Goal: Task Accomplishment & Management: Manage account settings

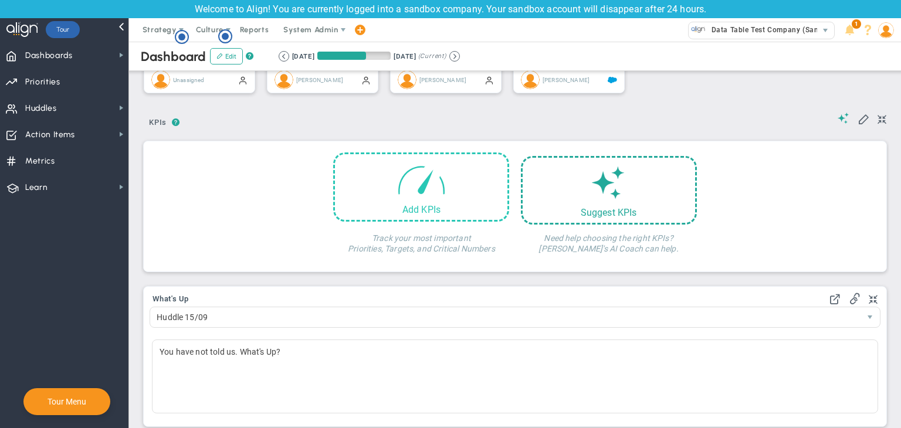
scroll to position [176, 0]
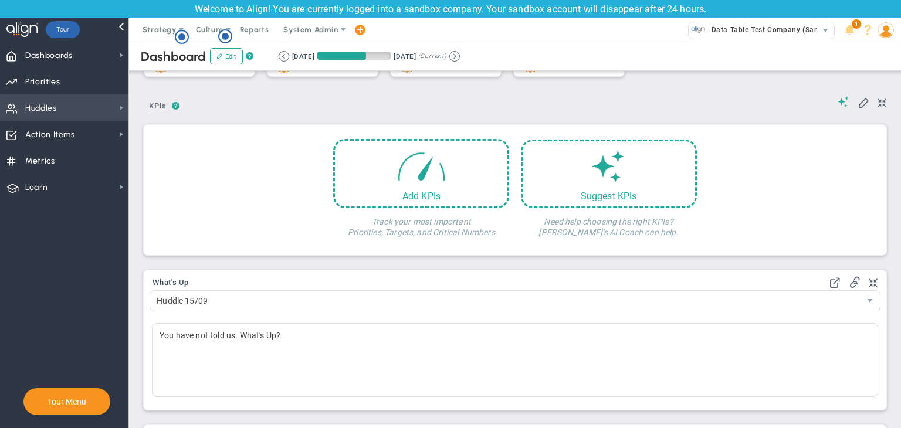
click at [75, 111] on span "Huddles Huddles" at bounding box center [64, 107] width 128 height 26
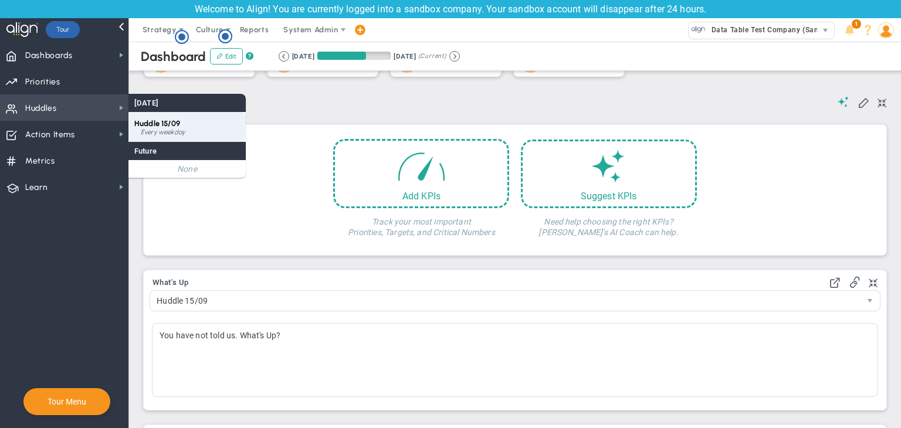
click at [188, 121] on div "Huddle 15/09 Every weekday" at bounding box center [186, 127] width 117 height 30
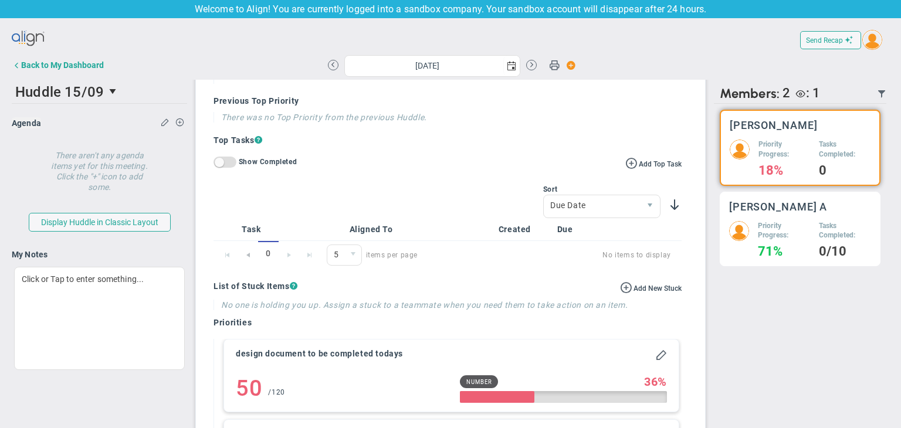
click at [775, 201] on h3 "[PERSON_NAME] A" at bounding box center [778, 206] width 99 height 11
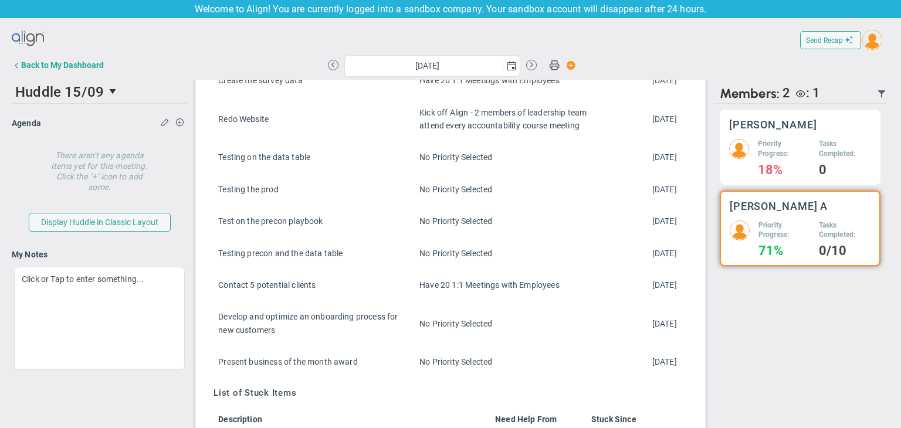
click at [790, 138] on div "Sudhir Dakshinamurthy Priority Progress: 18% Tasks Completed: 0" at bounding box center [800, 147] width 161 height 75
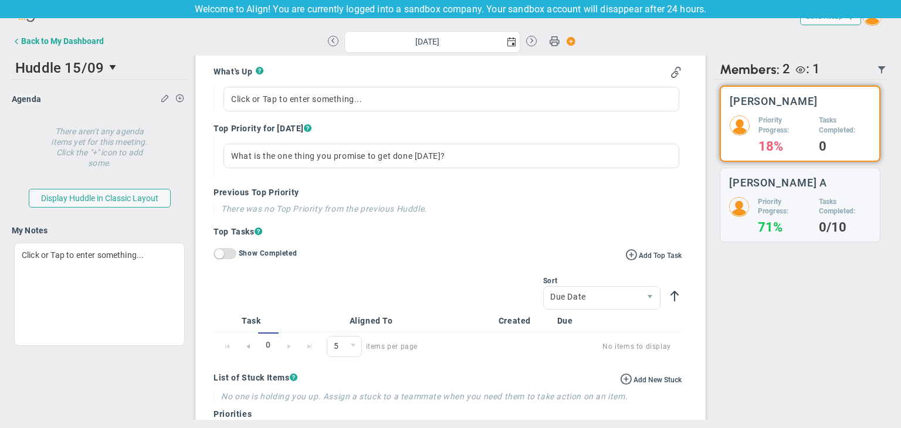
scroll to position [380, 0]
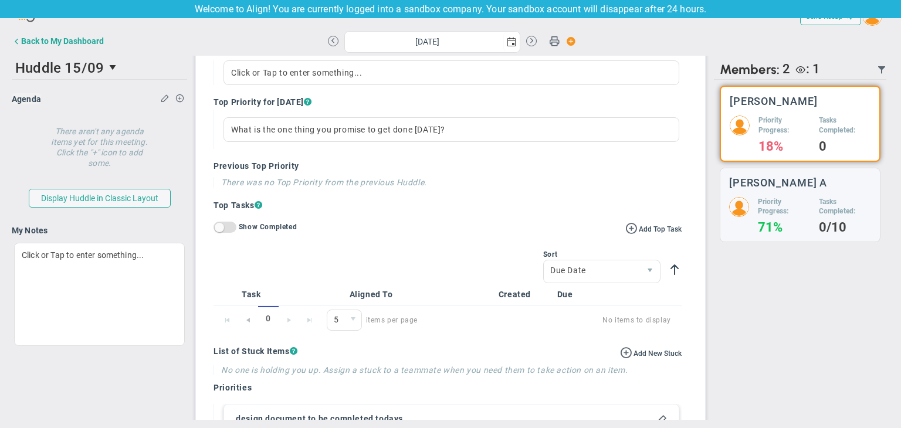
click at [608, 229] on div "Add Top Task On Off Show Completed" at bounding box center [448, 227] width 468 height 11
click at [625, 227] on span at bounding box center [631, 228] width 12 height 12
type input "[DATE]"
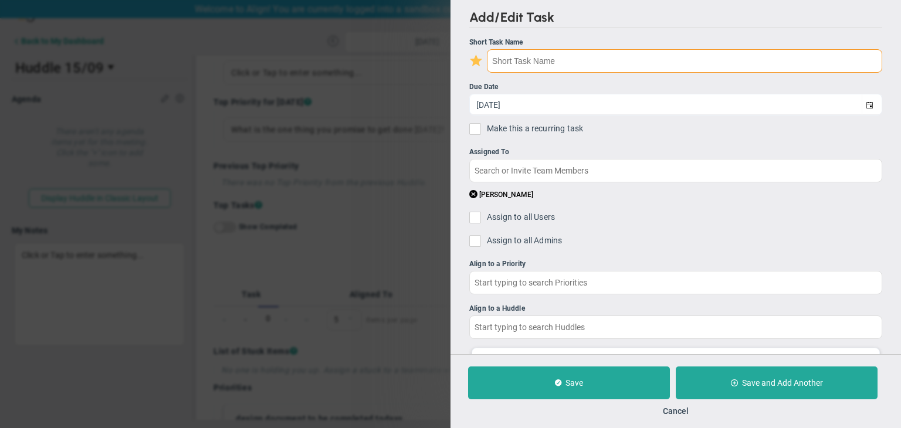
click at [526, 50] on input "text" at bounding box center [684, 60] width 395 height 23
type input "t"
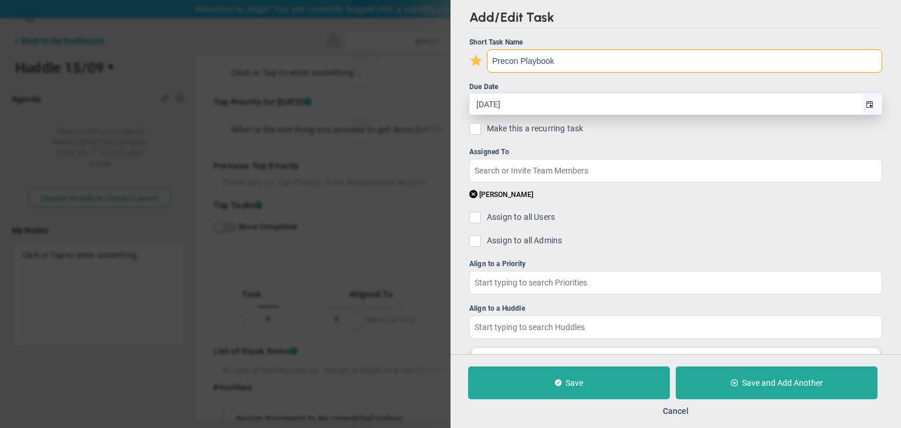
click at [866, 105] on span "select" at bounding box center [869, 105] width 7 height 7
type input "Precon Playbook"
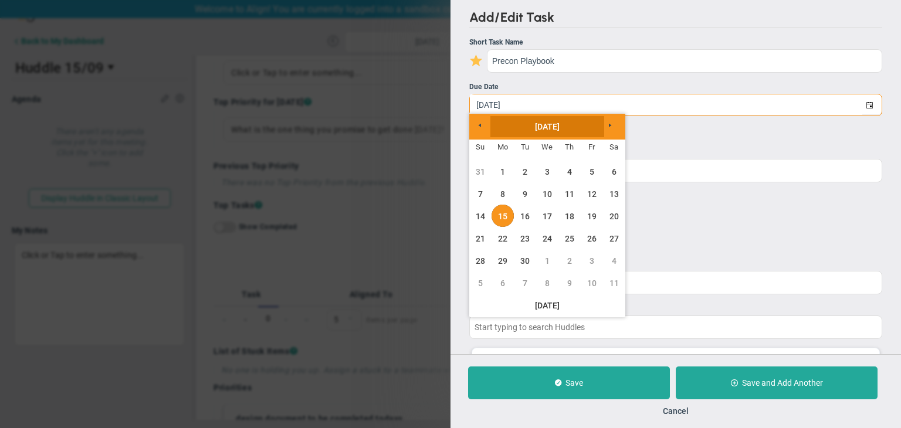
click at [552, 127] on link "September 2025" at bounding box center [548, 126] width 114 height 21
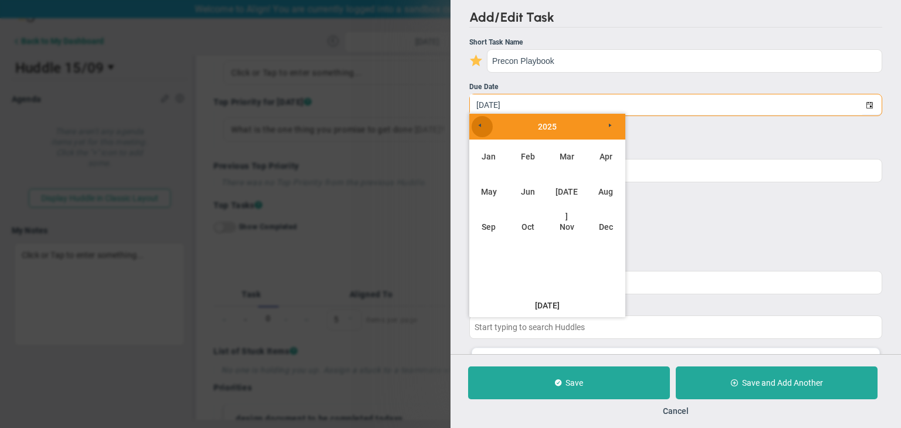
drag, startPoint x: 479, startPoint y: 123, endPoint x: 499, endPoint y: 134, distance: 23.7
click at [480, 123] on span "Previous" at bounding box center [479, 125] width 7 height 7
click at [603, 219] on link "Dec" at bounding box center [606, 227] width 35 height 35
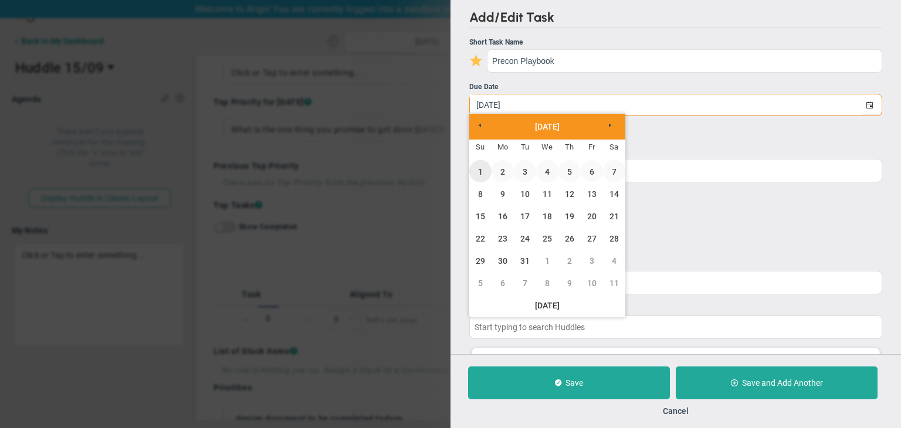
click at [479, 168] on link "1" at bounding box center [480, 171] width 22 height 22
type input "[DATE]"
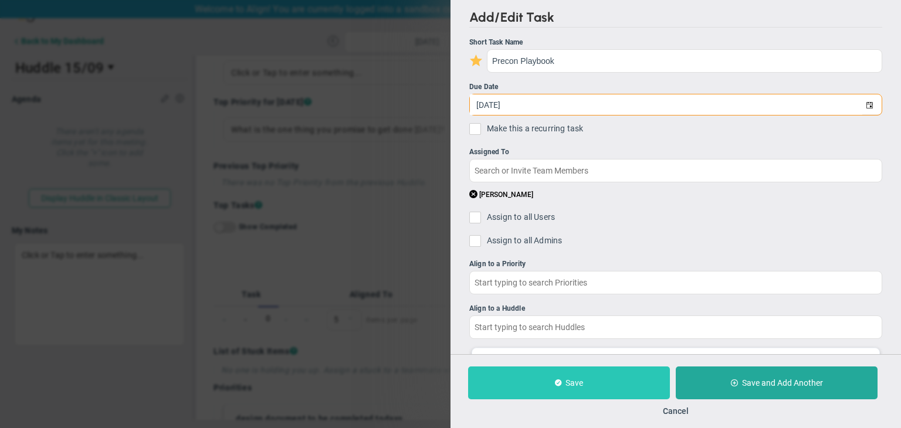
click at [602, 375] on button "Save" at bounding box center [569, 383] width 202 height 33
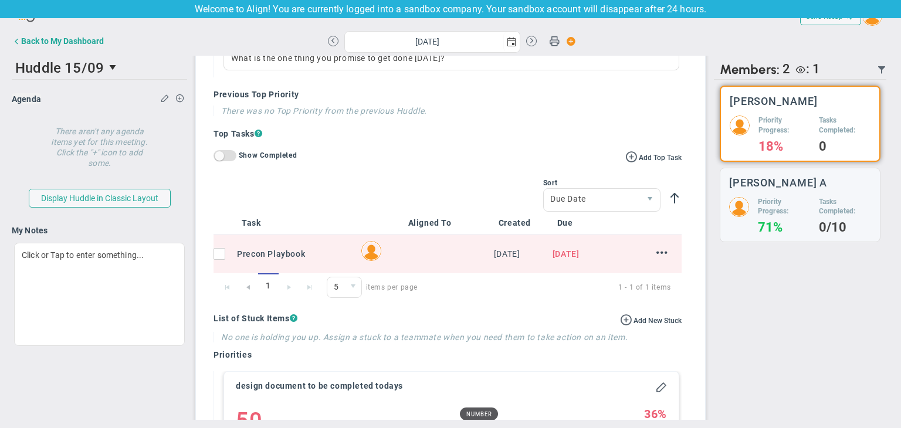
scroll to position [439, 0]
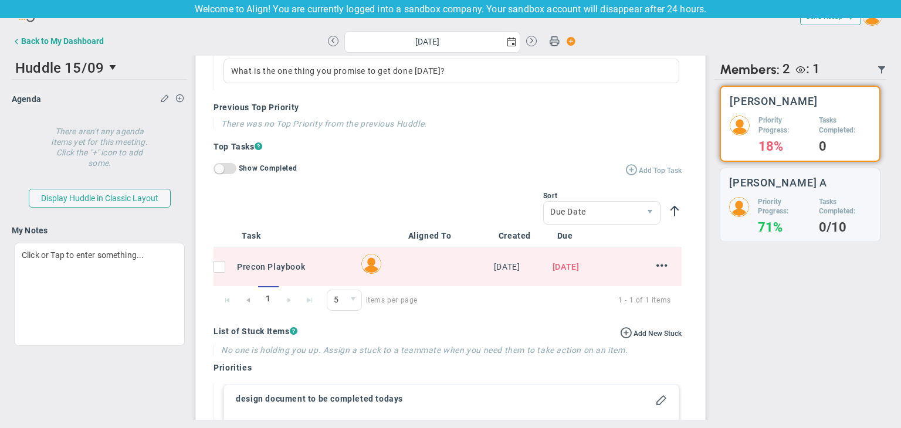
click at [645, 173] on span "Add Top Task" at bounding box center [660, 171] width 43 height 8
type input "[DATE]"
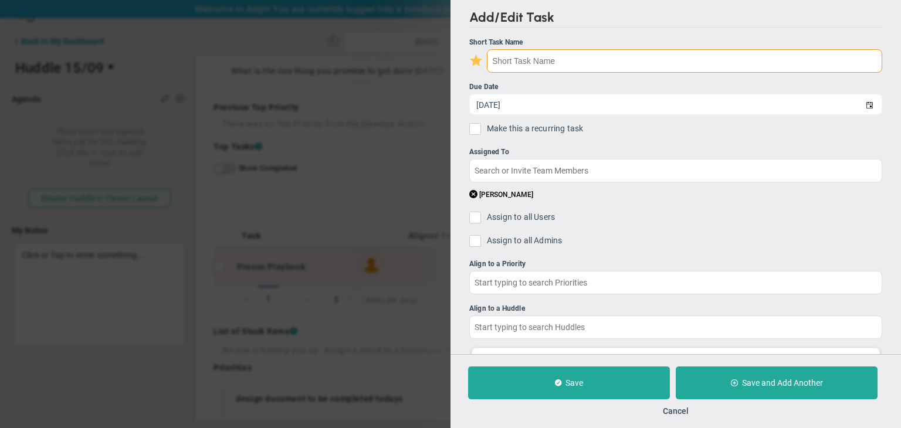
click at [535, 62] on input "text" at bounding box center [684, 60] width 395 height 23
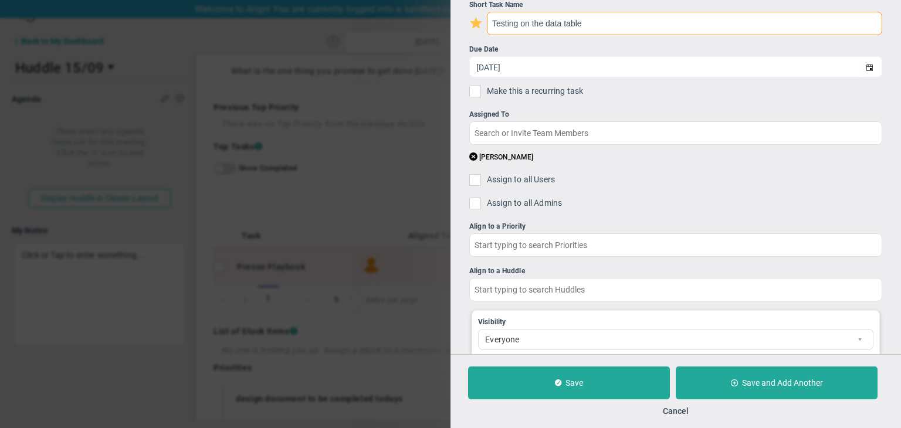
scroll to position [59, 0]
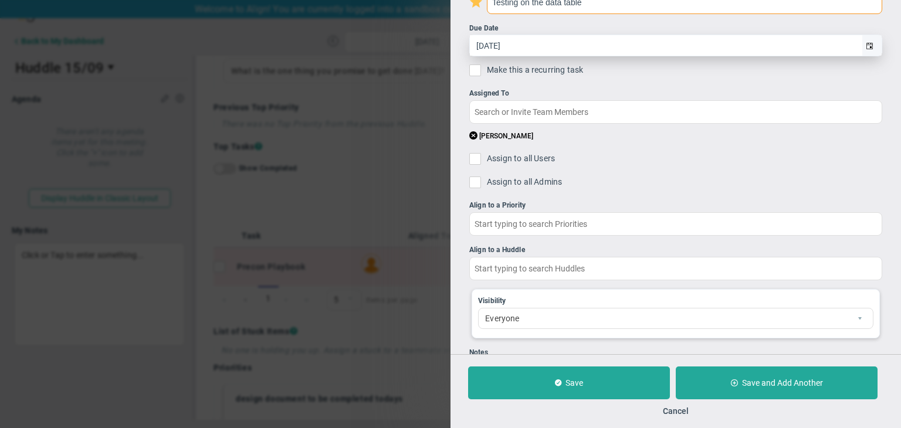
click at [865, 43] on span "select" at bounding box center [872, 45] width 20 height 21
type input "Testing on the data table"
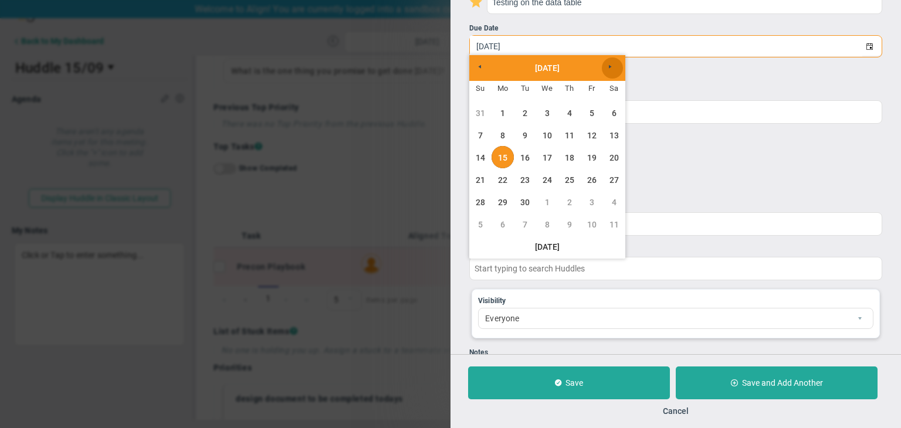
click at [616, 70] on link "Next" at bounding box center [612, 68] width 21 height 21
click at [615, 70] on link "Next" at bounding box center [612, 68] width 21 height 21
click at [619, 111] on link "1" at bounding box center [614, 113] width 22 height 22
type input "[DATE]"
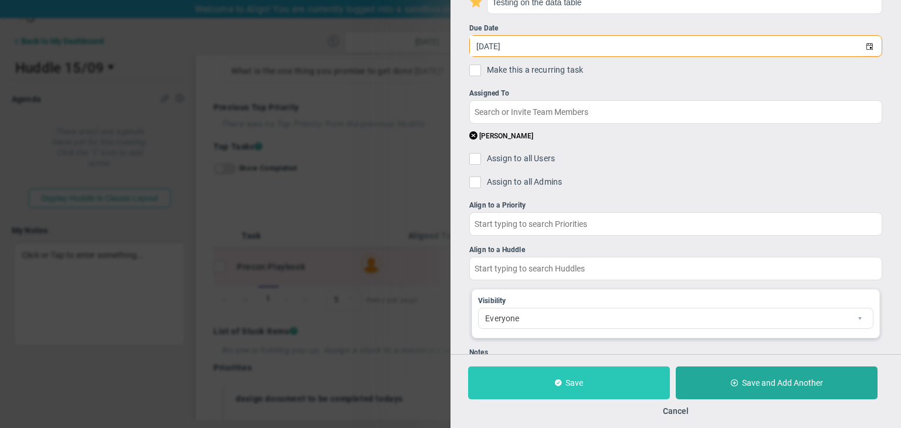
click at [635, 377] on button "Save" at bounding box center [569, 383] width 202 height 33
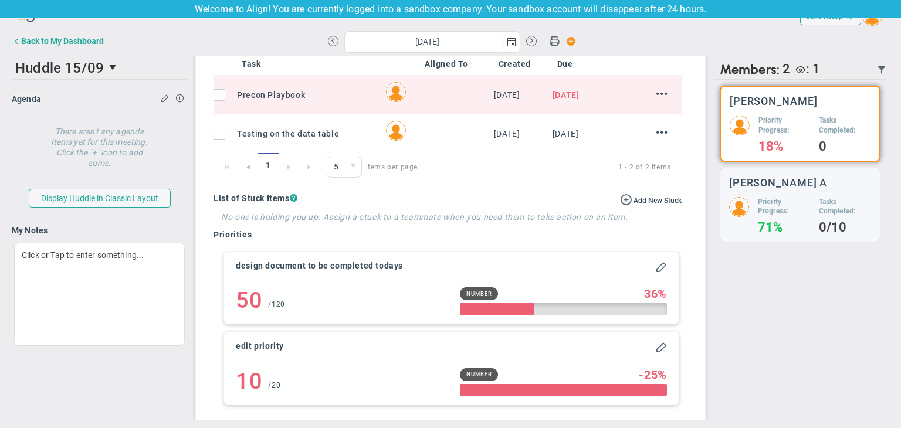
scroll to position [498, 0]
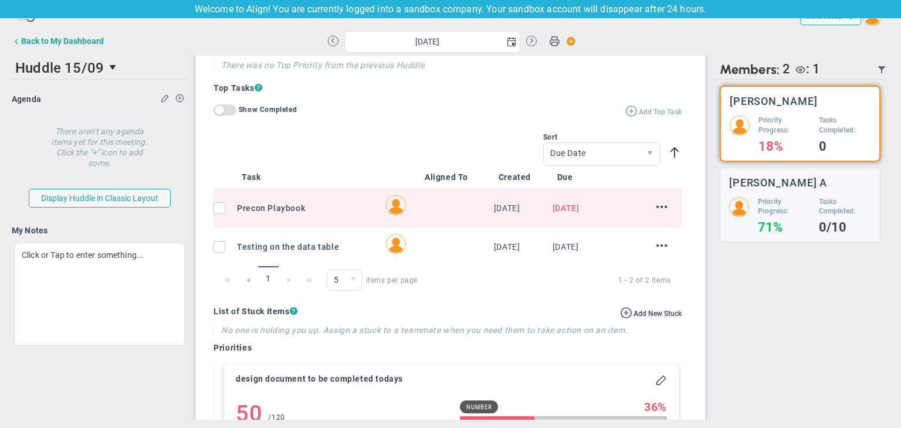
click at [641, 112] on span "Add Top Task" at bounding box center [660, 112] width 43 height 8
type input "[DATE]"
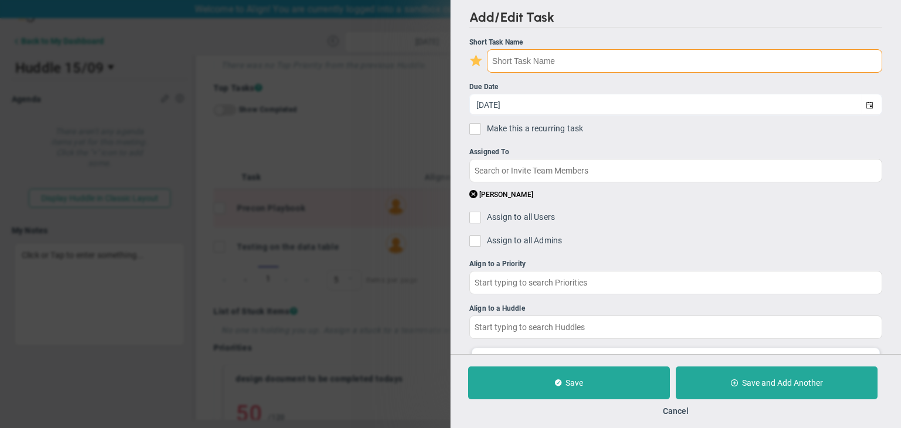
click at [567, 60] on input "text" at bounding box center [684, 60] width 395 height 23
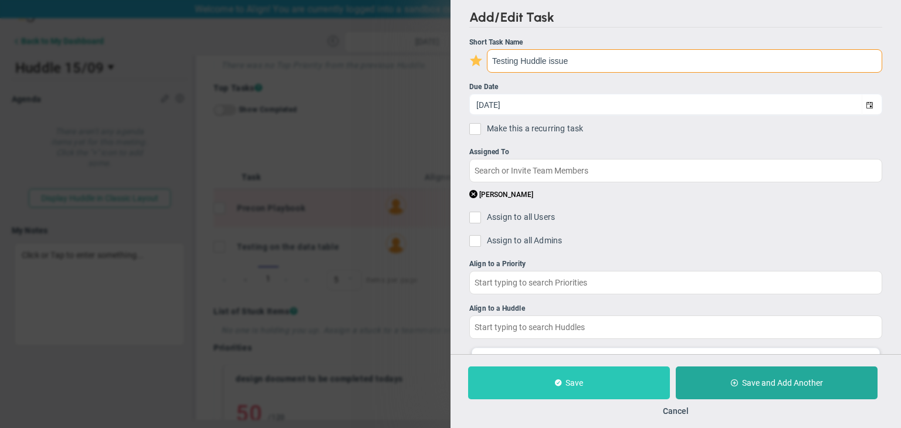
type input "Testing Huddle issue"
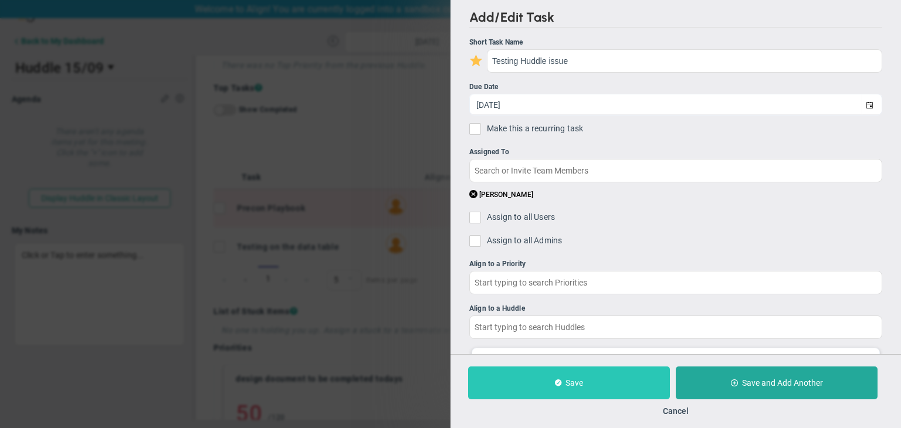
click at [617, 387] on button "Save" at bounding box center [569, 383] width 202 height 33
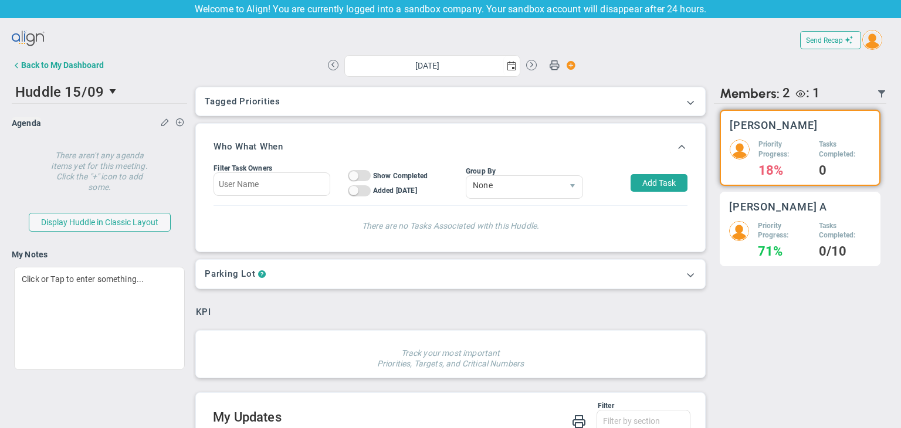
click at [748, 210] on h3 "[PERSON_NAME] A" at bounding box center [778, 206] width 99 height 11
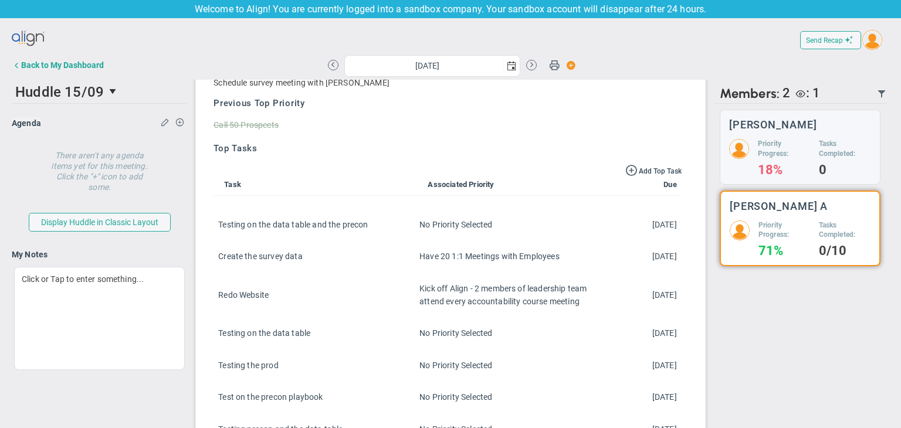
click at [868, 46] on img at bounding box center [873, 40] width 20 height 20
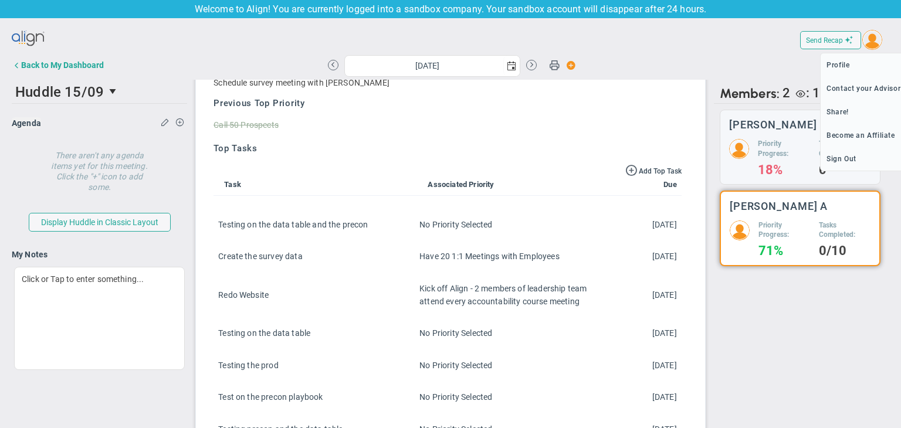
click at [869, 42] on img at bounding box center [873, 40] width 20 height 20
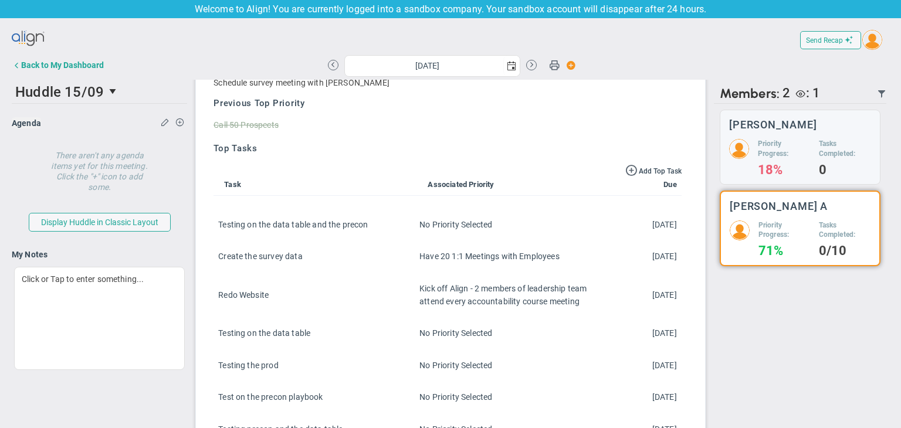
click at [864, 48] on img at bounding box center [873, 40] width 20 height 20
click at [850, 155] on span "Sign Out" at bounding box center [865, 158] width 89 height 23
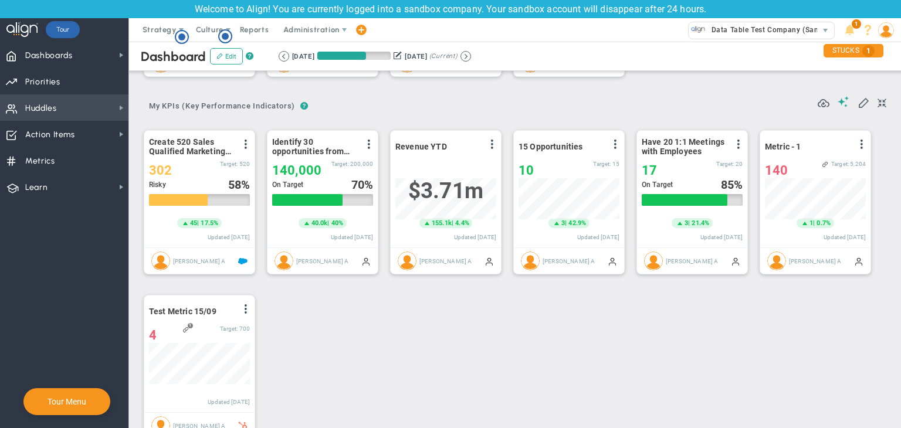
click at [67, 116] on span "Huddles Huddles" at bounding box center [64, 107] width 128 height 26
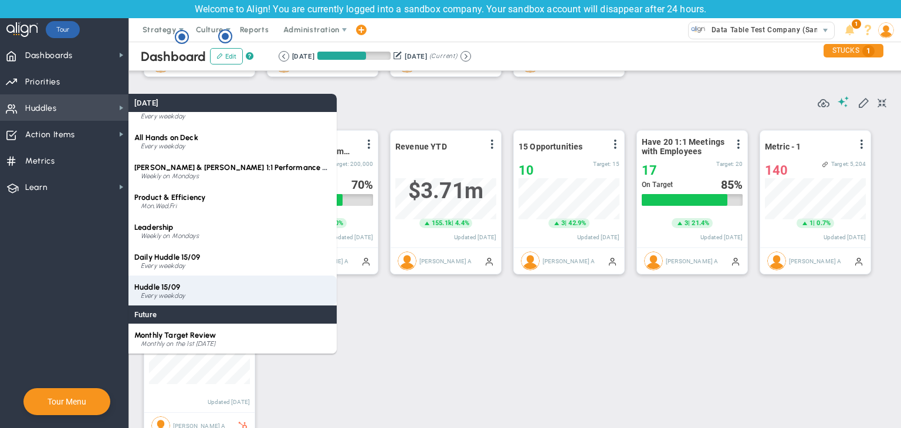
click at [192, 278] on div "Huddle 15/09 Every weekday" at bounding box center [232, 291] width 208 height 30
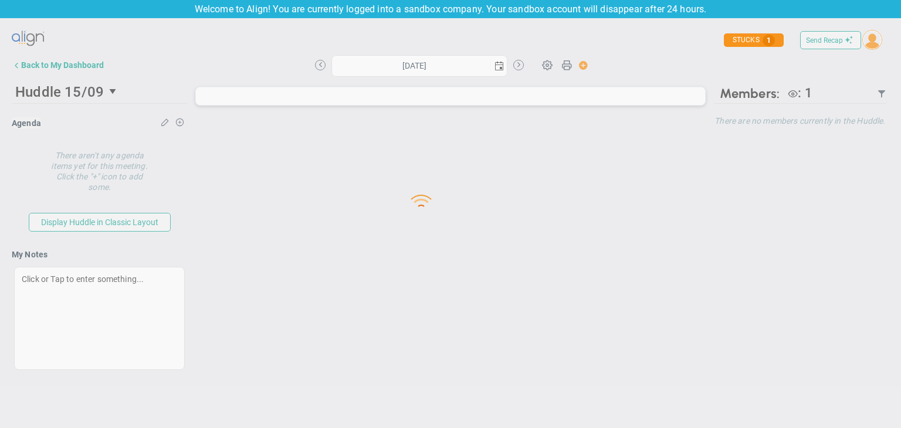
type input "[DATE]"
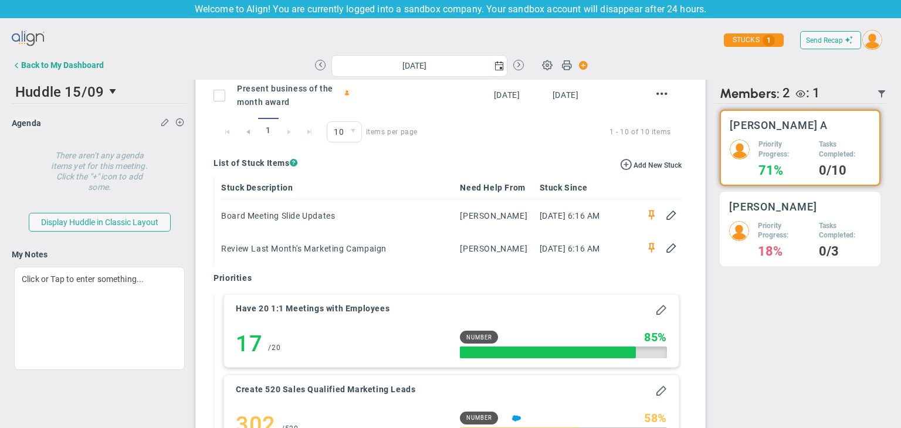
click at [735, 227] on img at bounding box center [739, 231] width 20 height 20
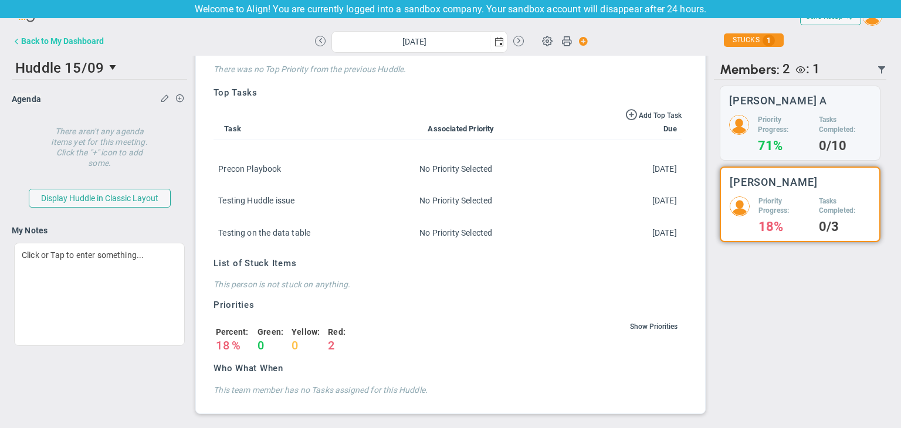
click at [71, 42] on div "Back to My Dashboard" at bounding box center [62, 40] width 83 height 9
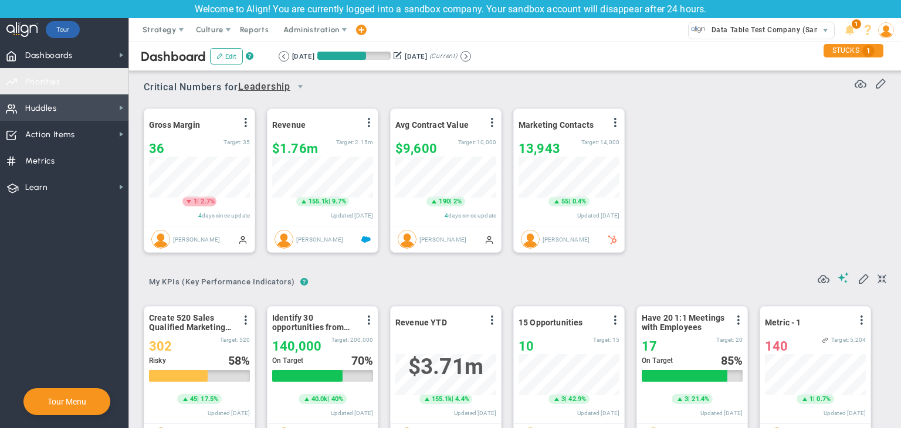
click at [80, 101] on span "Huddles Huddles" at bounding box center [64, 107] width 128 height 26
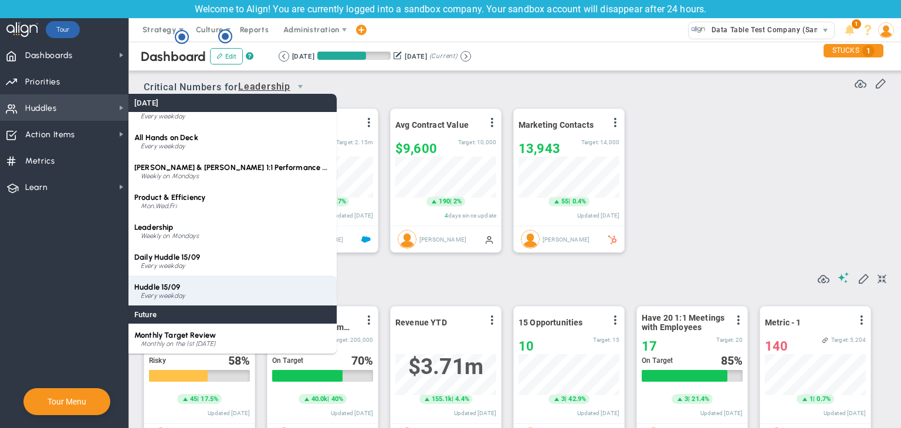
click at [216, 280] on div "Huddle 15/09 Every weekday" at bounding box center [232, 291] width 208 height 30
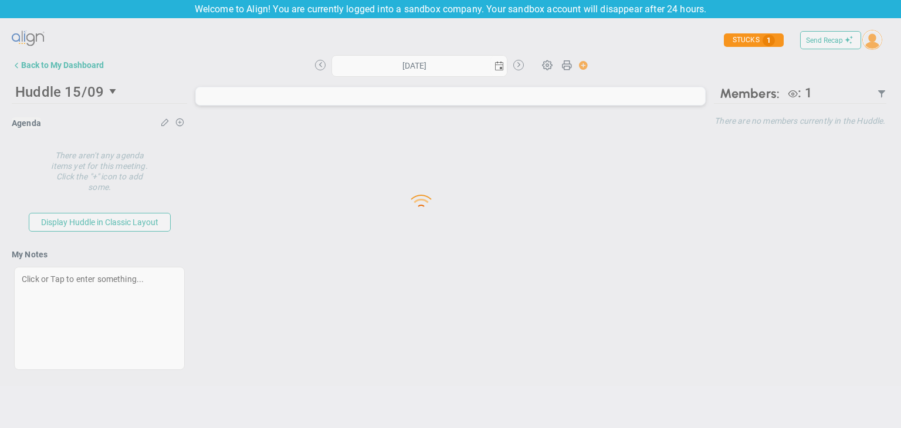
type input "[DATE]"
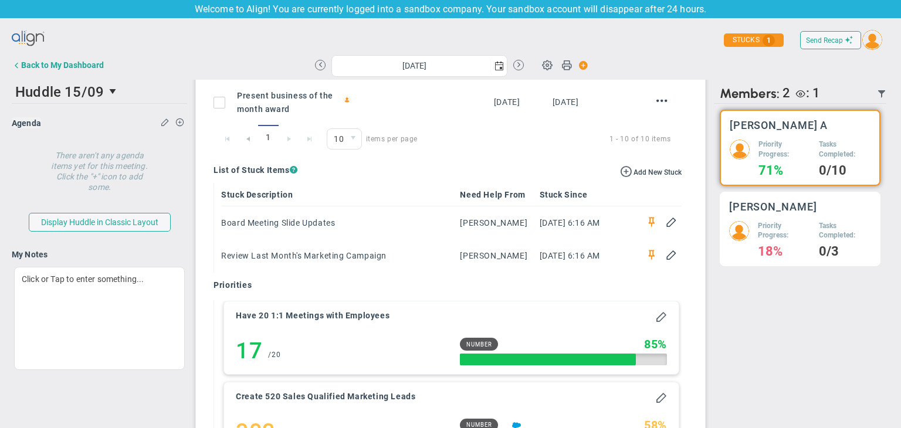
click at [763, 225] on h5 "Priority Progress:" at bounding box center [784, 231] width 52 height 20
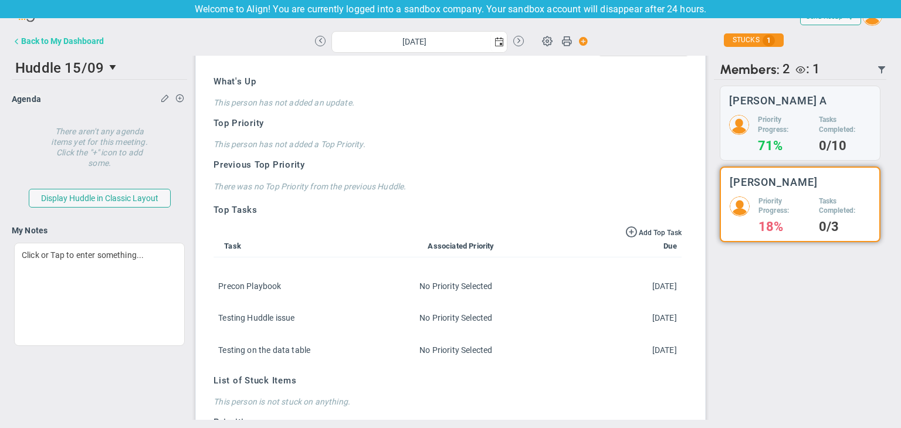
click at [84, 45] on div "Back to My Dashboard" at bounding box center [62, 40] width 83 height 9
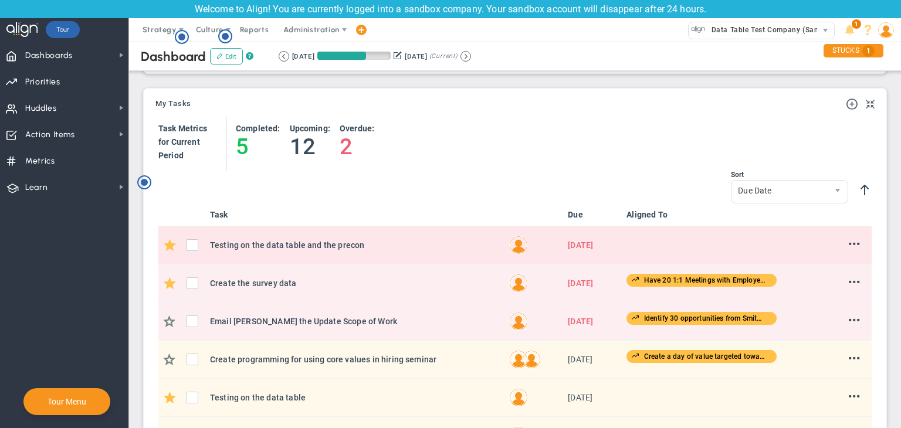
scroll to position [763, 0]
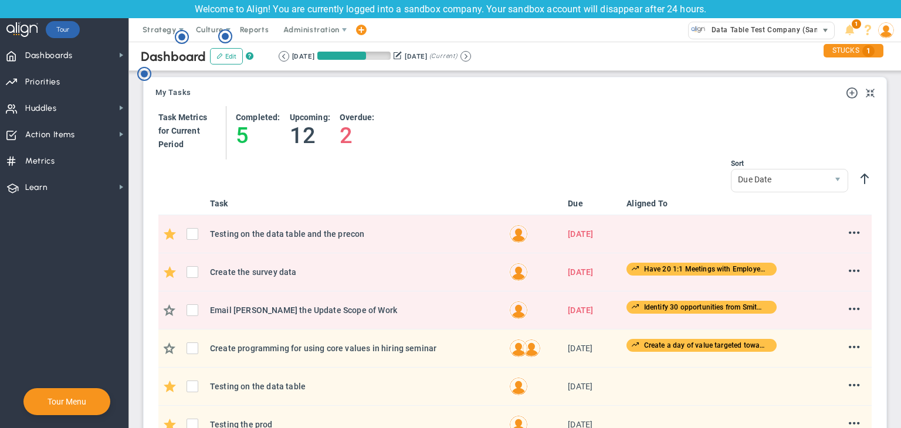
click at [743, 29] on span "Data Table Test Company (Sandbox)" at bounding box center [772, 29] width 133 height 15
click at [885, 26] on img at bounding box center [886, 30] width 16 height 16
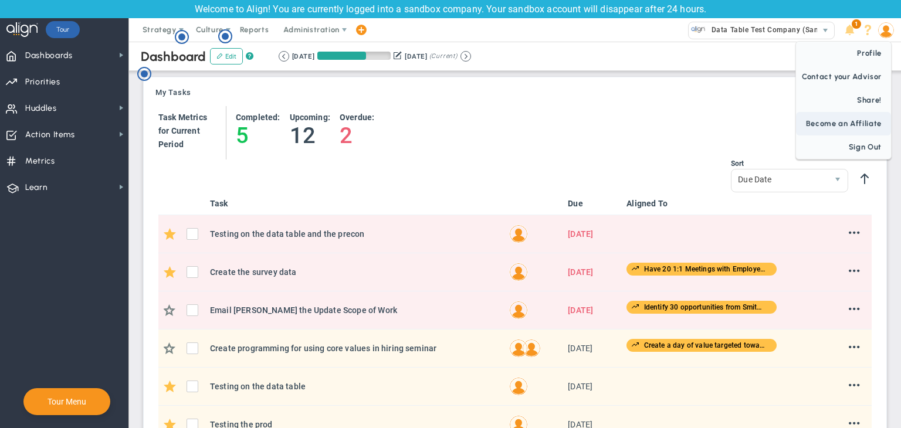
click at [866, 134] on span "Become an Affiliate" at bounding box center [843, 123] width 95 height 23
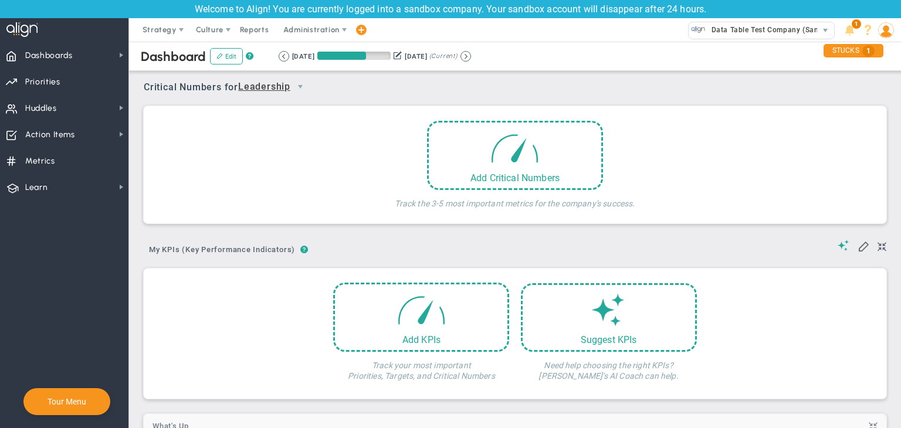
click at [880, 34] on img at bounding box center [886, 30] width 16 height 16
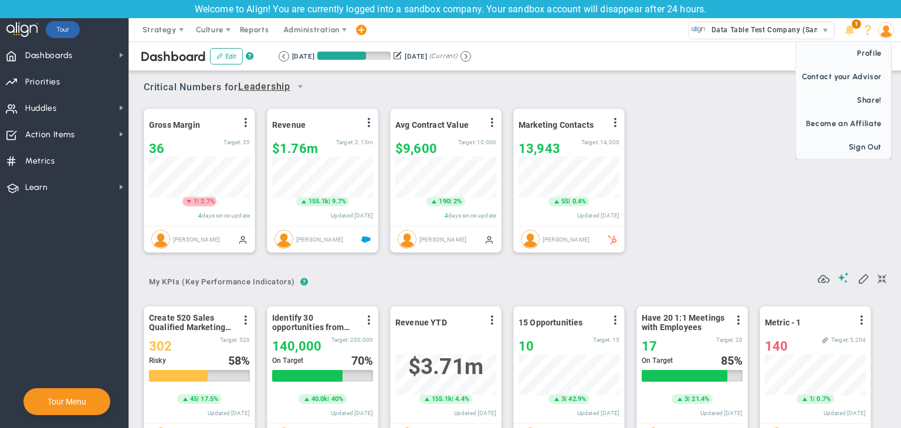
scroll to position [40, 101]
click at [868, 141] on span "Sign Out" at bounding box center [843, 147] width 95 height 23
